Goal: Task Accomplishment & Management: Manage account settings

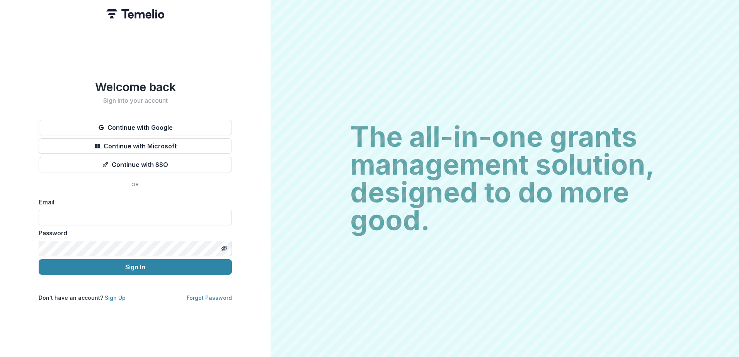
click at [78, 220] on input at bounding box center [135, 217] width 193 height 15
type input "**********"
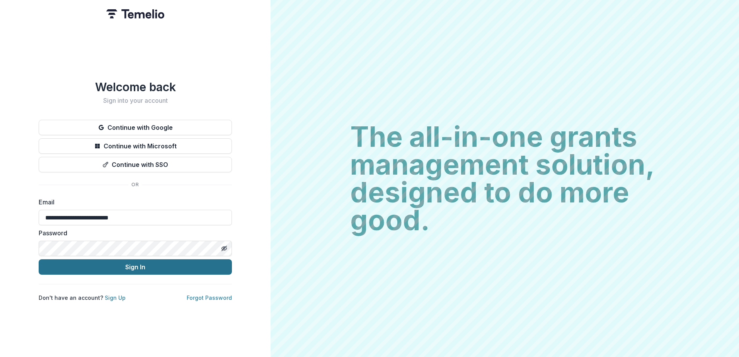
click at [129, 267] on button "Sign In" at bounding box center [135, 266] width 193 height 15
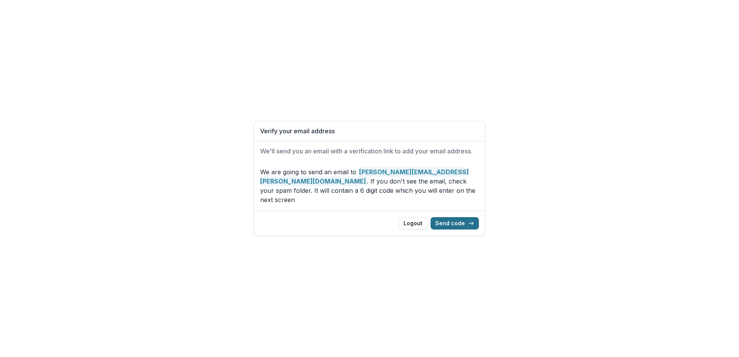
click at [451, 218] on button "Send code" at bounding box center [455, 223] width 48 height 12
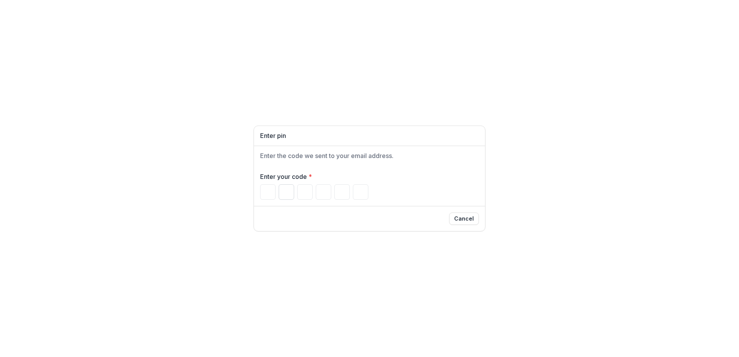
type input "*"
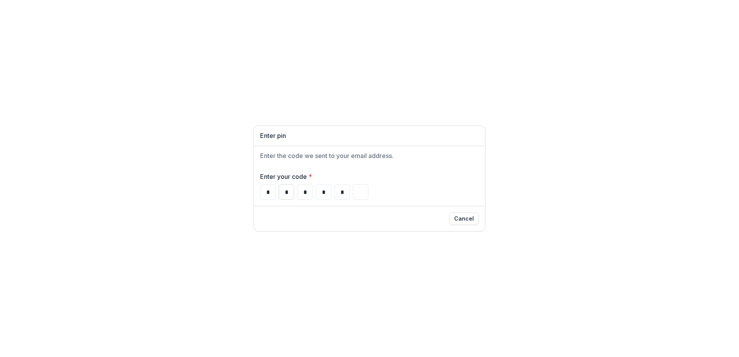
type input "*"
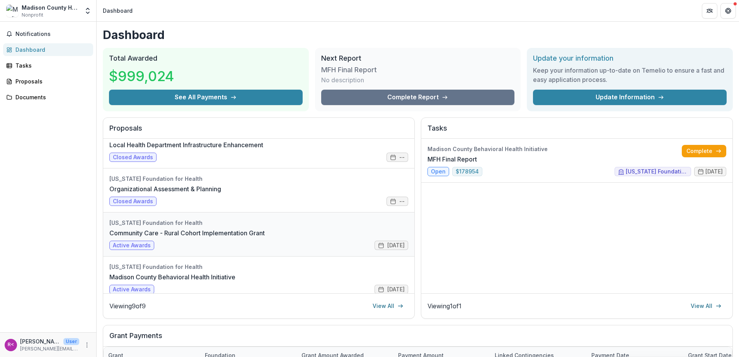
scroll to position [116, 0]
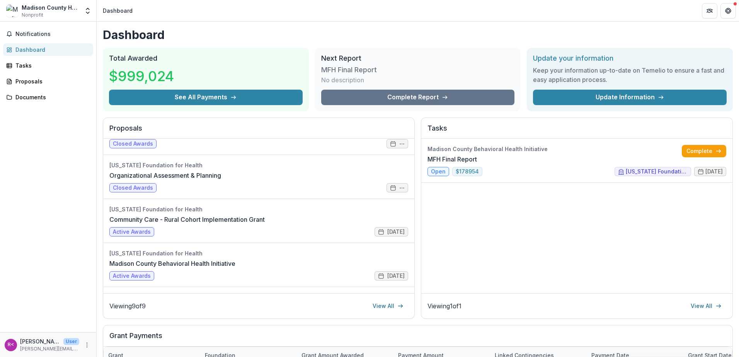
drag, startPoint x: 317, startPoint y: 243, endPoint x: 15, endPoint y: 257, distance: 301.8
click at [15, 257] on div "Notifications Dashboard Tasks Proposals Documents" at bounding box center [48, 177] width 96 height 311
click at [171, 267] on link "Madison County Behavioral Health Initiative" at bounding box center [172, 263] width 126 height 9
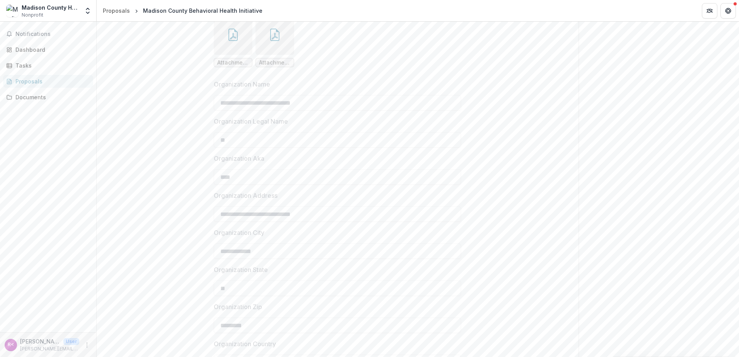
scroll to position [348, 0]
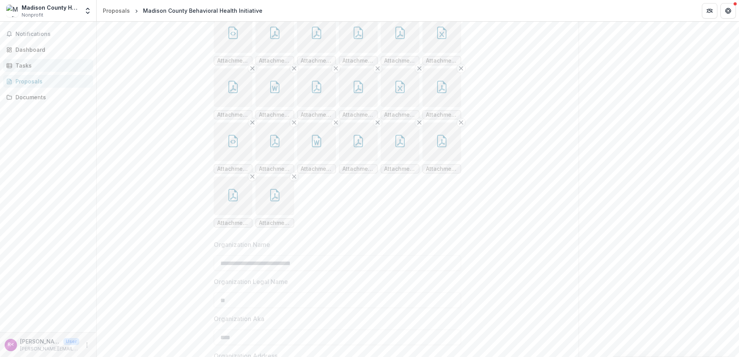
click at [24, 68] on div "Tasks" at bounding box center [51, 65] width 72 height 8
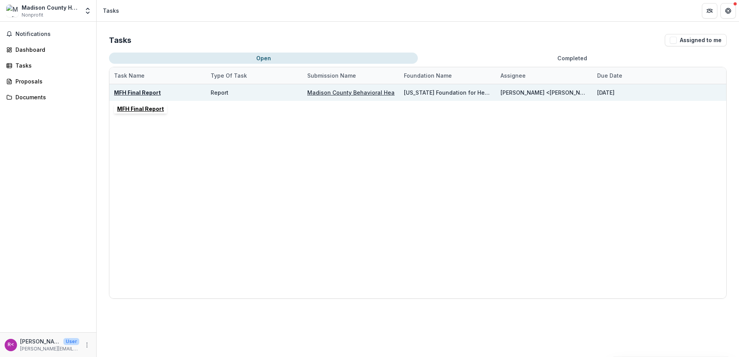
click at [146, 91] on u "MFH Final Report" at bounding box center [137, 92] width 47 height 7
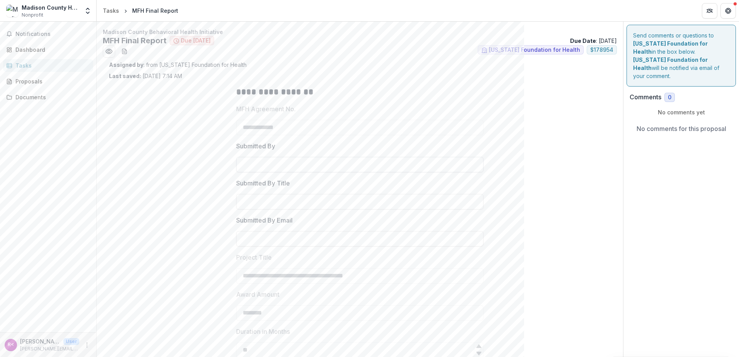
click at [239, 165] on input "Submitted By" at bounding box center [359, 164] width 247 height 15
click at [26, 83] on div "Proposals" at bounding box center [51, 81] width 72 height 8
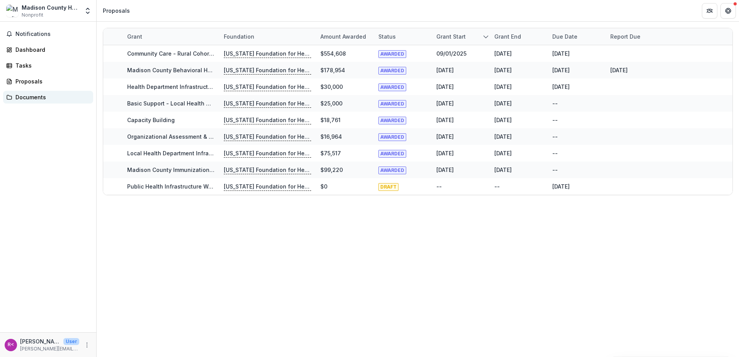
click at [32, 98] on div "Documents" at bounding box center [51, 97] width 72 height 8
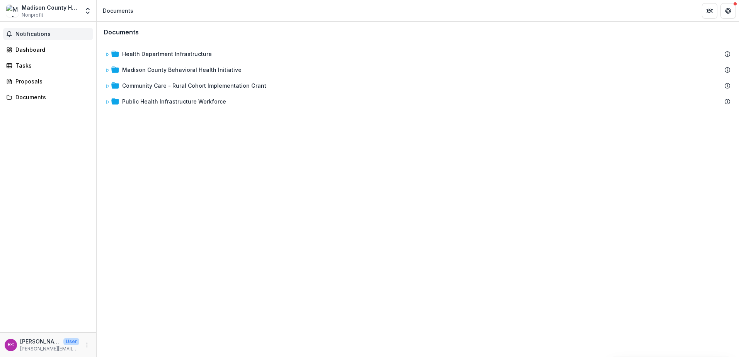
click at [17, 32] on span "Notifications" at bounding box center [52, 34] width 75 height 7
